Goal: Information Seeking & Learning: Learn about a topic

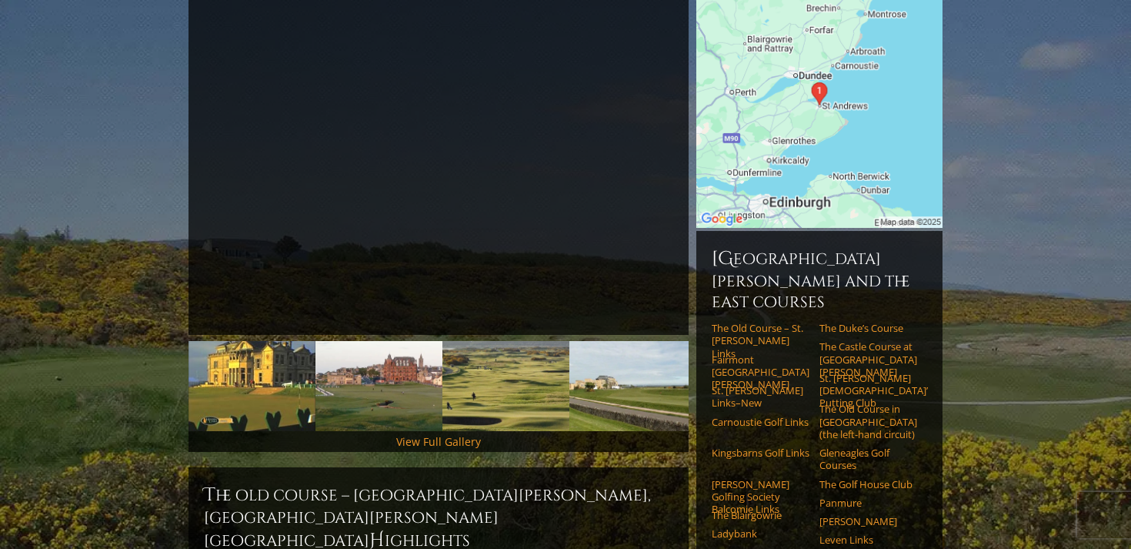
scroll to position [255, 0]
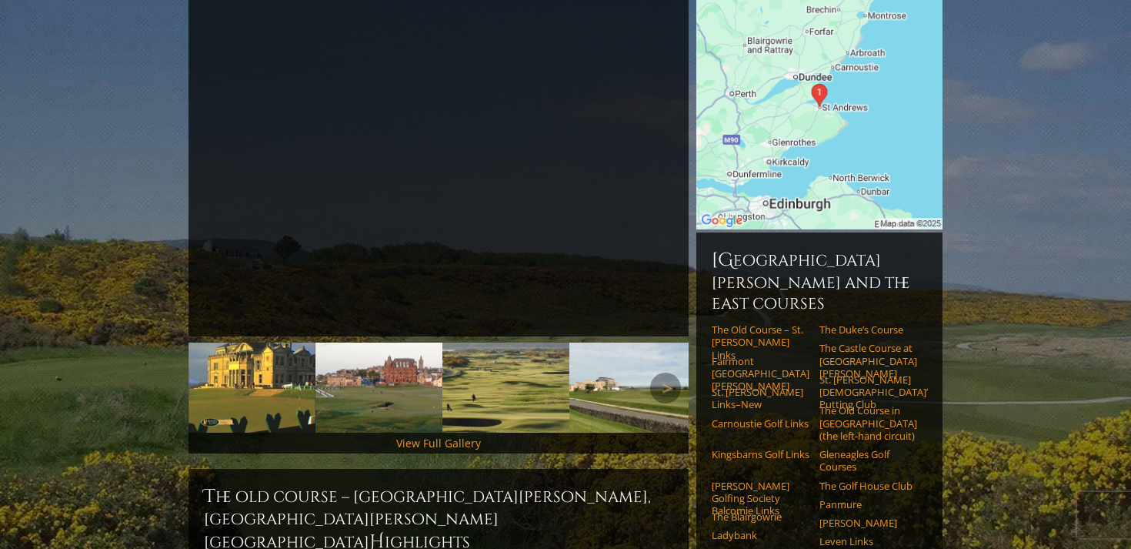
click at [529, 342] on img at bounding box center [505, 387] width 127 height 90
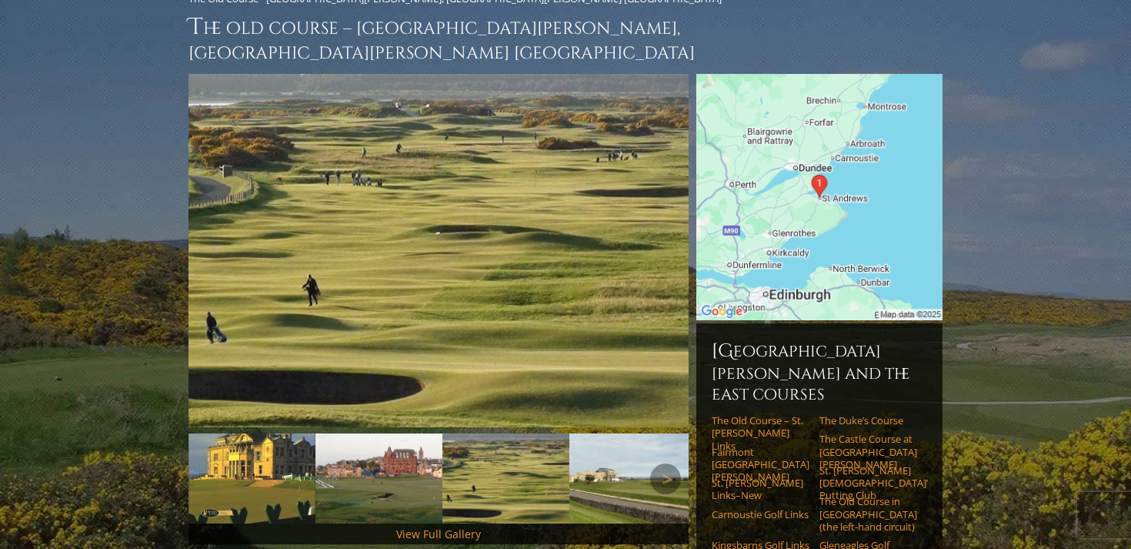
scroll to position [163, 0]
click at [732, 509] on link "Carnoustie Golf Links" at bounding box center [761, 515] width 98 height 12
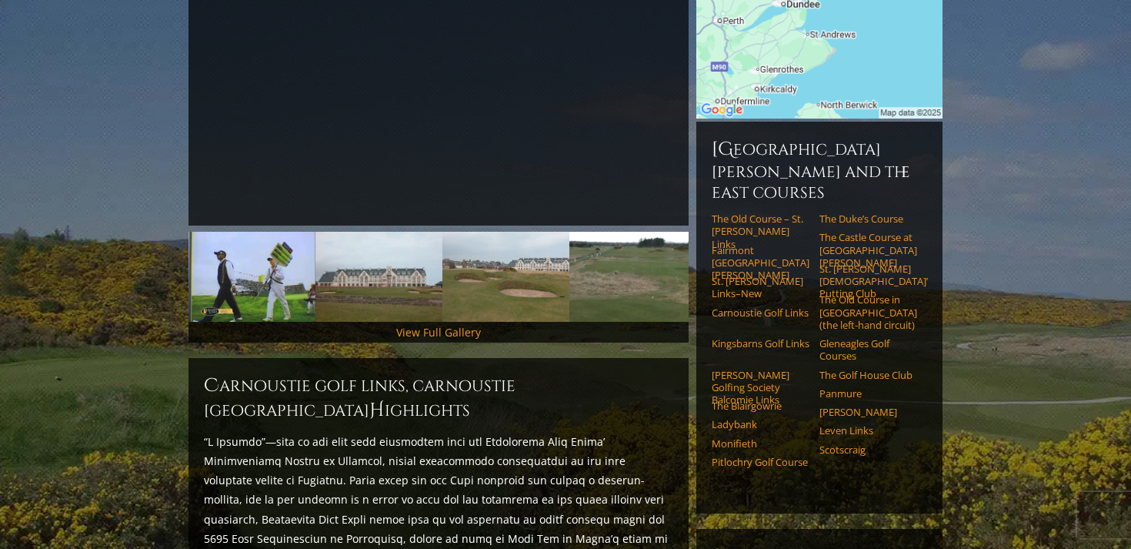
scroll to position [345, 0]
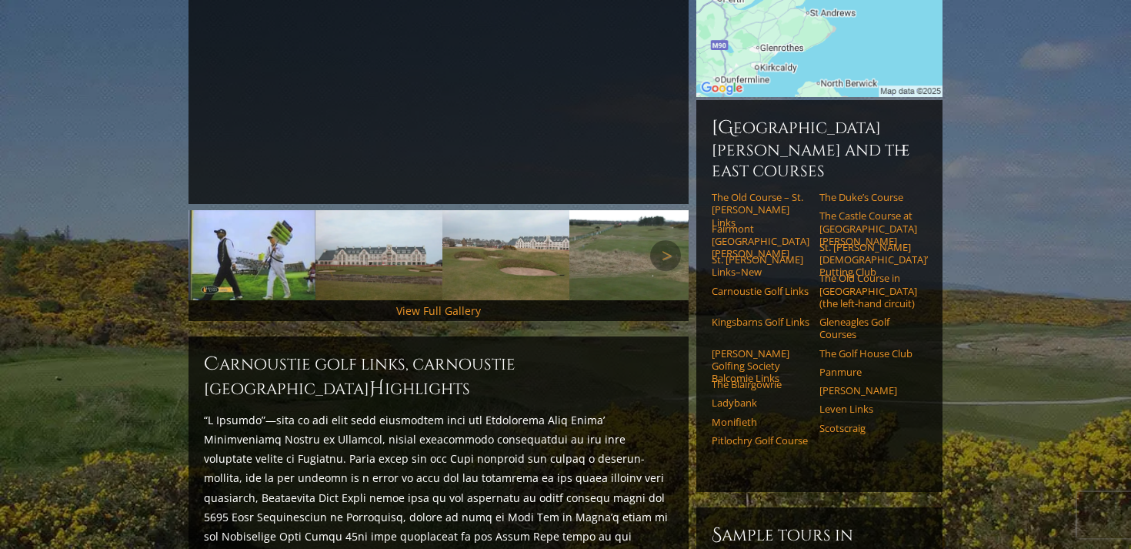
click at [374, 251] on img at bounding box center [378, 255] width 127 height 90
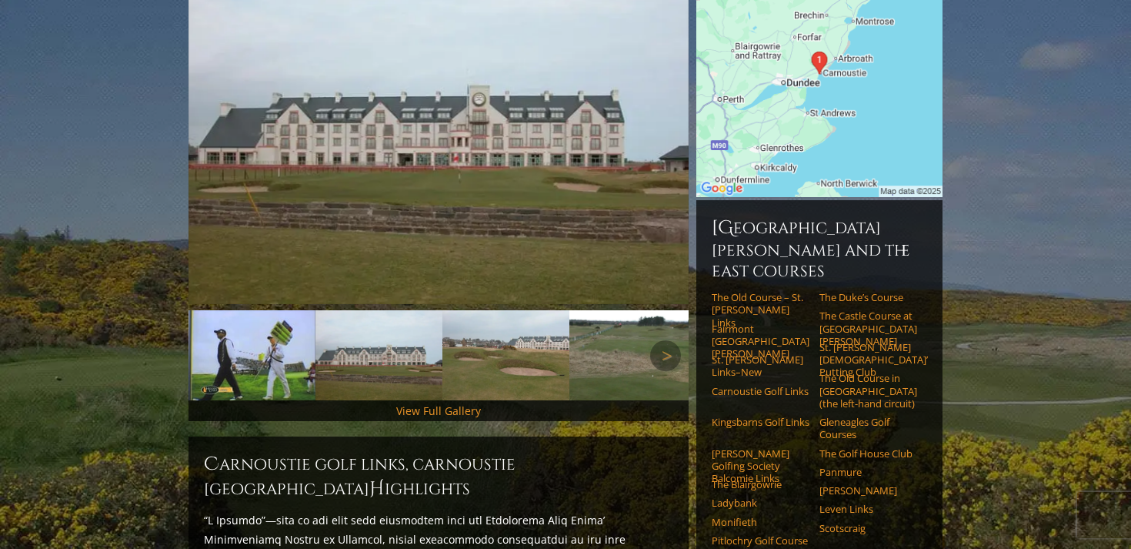
scroll to position [239, 0]
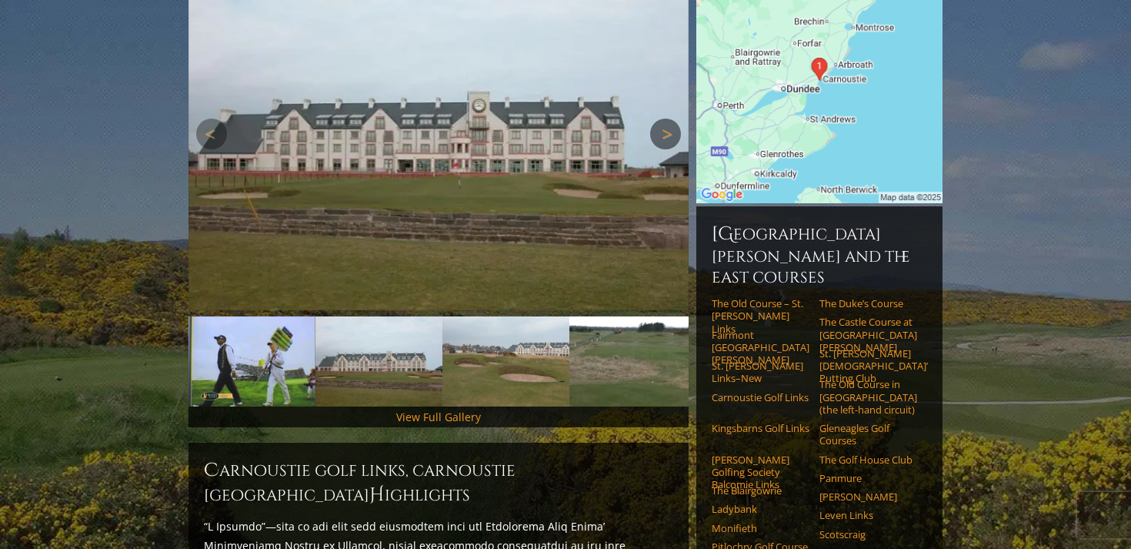
click at [672, 118] on link "Next" at bounding box center [665, 133] width 31 height 31
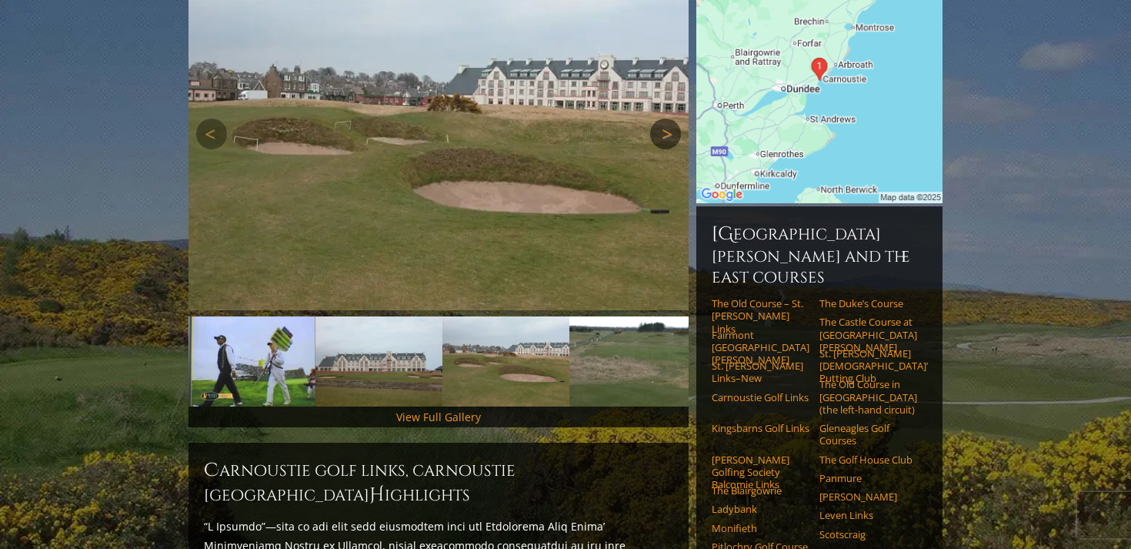
click at [666, 118] on link "Next" at bounding box center [665, 133] width 31 height 31
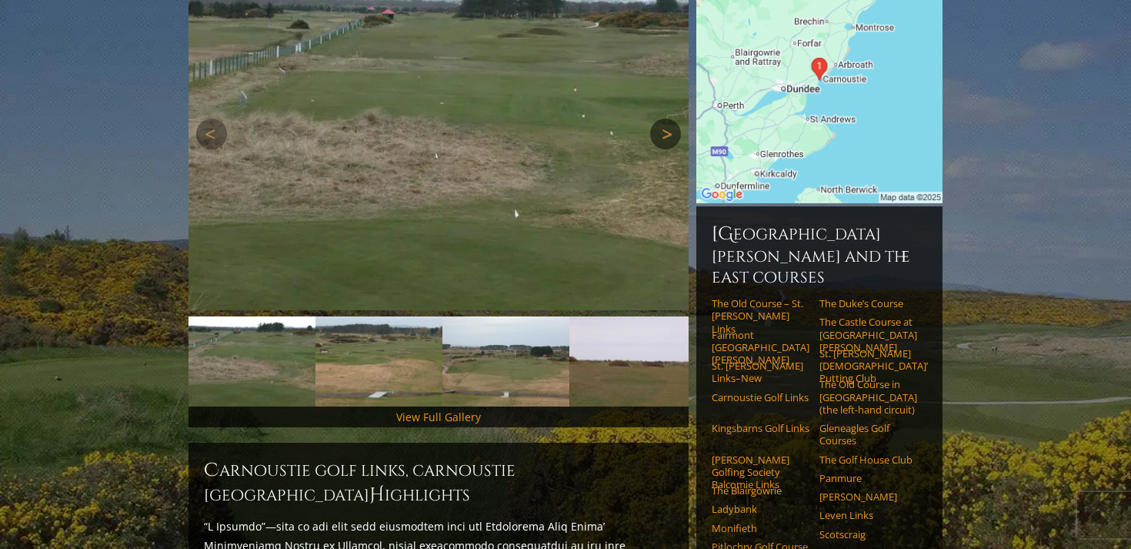
click at [666, 118] on link "Next" at bounding box center [665, 133] width 31 height 31
